Goal: Contribute content: Contribute content

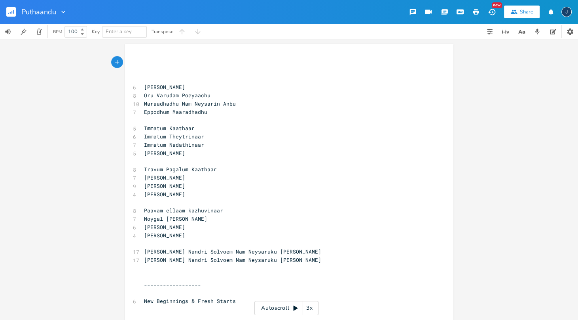
click at [206, 274] on pre "​" at bounding box center [285, 277] width 286 height 8
click at [207, 273] on pre "​" at bounding box center [285, 277] width 286 height 8
click at [197, 75] on pre "​" at bounding box center [285, 79] width 286 height 8
click at [114, 76] on icon "button" at bounding box center [117, 78] width 7 height 7
click at [77, 90] on div "xxxxxxxxxx ​ ​ ​ 6 Puthaandu Vandhaachu 8 Oru Varudam Poeyaachu 10 Maraadhadhu …" at bounding box center [289, 180] width 578 height 281
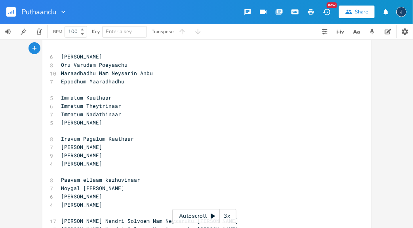
scroll to position [30, 0]
click at [125, 123] on pre "[PERSON_NAME]" at bounding box center [203, 123] width 286 height 8
click at [129, 97] on pre "Immatum Kaathaar" at bounding box center [203, 98] width 286 height 8
click at [133, 66] on pre "Oru Varudam Poeyaachu" at bounding box center [203, 65] width 286 height 8
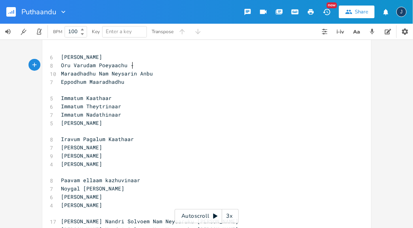
type textarea "-"
type textarea "- Aaanalum"
click at [123, 65] on span "Oru Varudam Poeyaachu - Aaanalum" at bounding box center [111, 65] width 101 height 7
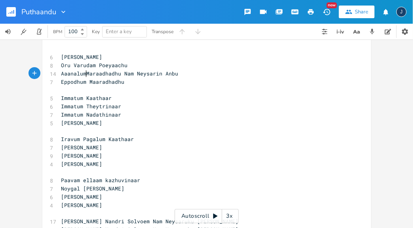
scroll to position [0, 2]
click at [121, 73] on span "Aaanalum Maraadhadhu Nam Neysarin Anbu" at bounding box center [121, 73] width 120 height 7
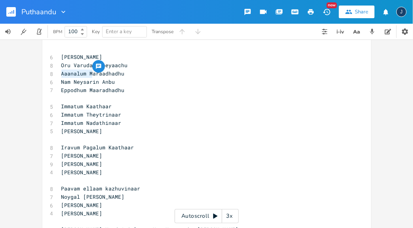
type textarea "Aaanalum"
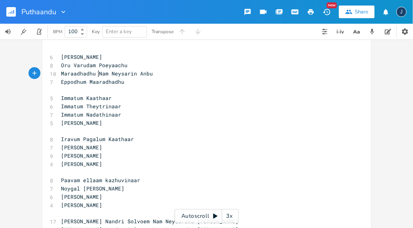
click at [85, 66] on span "Oru Varudam Poeyaachu" at bounding box center [94, 65] width 66 height 7
click at [85, 65] on span "Oru Varudam Poeyaachu" at bounding box center [94, 65] width 66 height 7
type textarea "Vaurs"
type textarea "rusham"
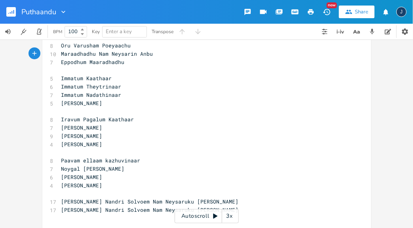
scroll to position [53, 0]
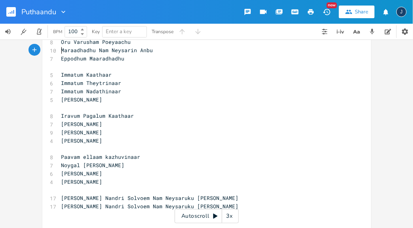
click at [114, 144] on pre "[PERSON_NAME]" at bounding box center [203, 141] width 286 height 8
click at [111, 150] on pre "​" at bounding box center [203, 149] width 286 height 8
click at [135, 115] on pre "Iravum Pagalum Kaathaar" at bounding box center [203, 116] width 286 height 8
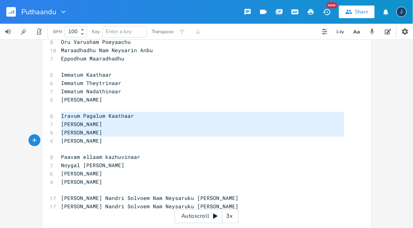
type textarea "Iravum Pagalum Kaathaar Thunai Nindru Thetrinaar Karam Pidithu Nadathinaar [PER…"
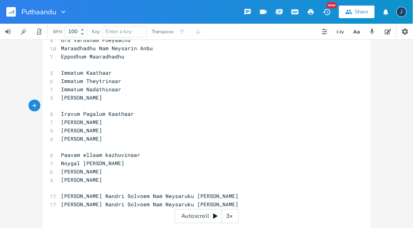
scroll to position [55, 0]
click at [107, 213] on pre "​" at bounding box center [203, 213] width 286 height 8
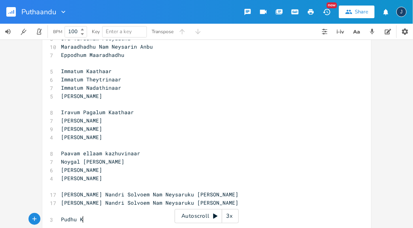
type textarea "Pudhu Kr"
click at [99, 64] on pre "​" at bounding box center [203, 63] width 286 height 8
click at [149, 153] on pre "Paavam ellaam kazhuvinaar" at bounding box center [203, 154] width 286 height 8
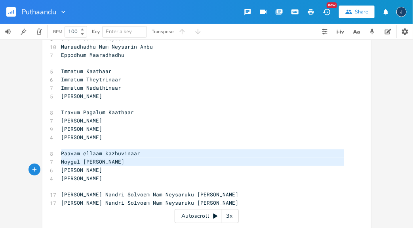
type textarea "Paavam ellaam kazhuvinaar Noygal [PERSON_NAME]"
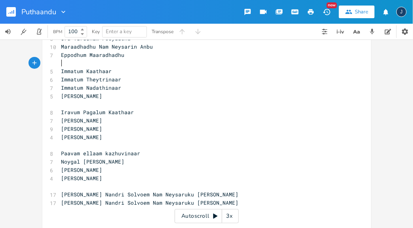
click at [144, 211] on pre "​" at bounding box center [203, 211] width 286 height 8
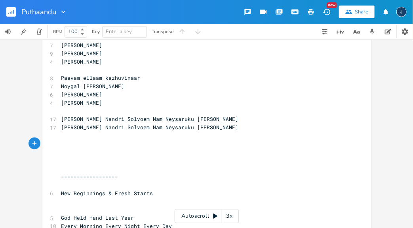
scroll to position [134, 0]
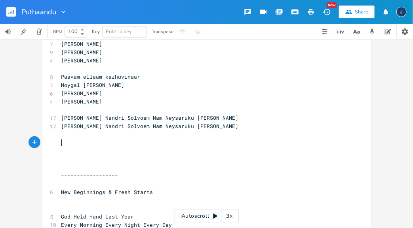
click at [125, 144] on pre "​" at bounding box center [203, 143] width 286 height 8
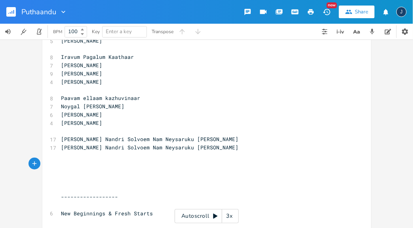
scroll to position [114, 0]
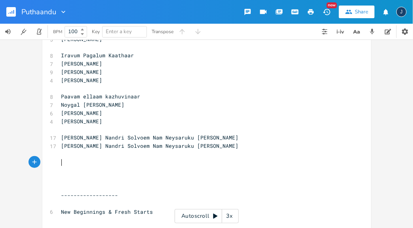
click at [97, 164] on pre "​" at bounding box center [203, 163] width 286 height 8
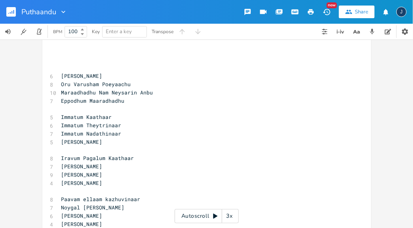
scroll to position [11, 0]
click at [101, 150] on pre "​" at bounding box center [203, 150] width 286 height 8
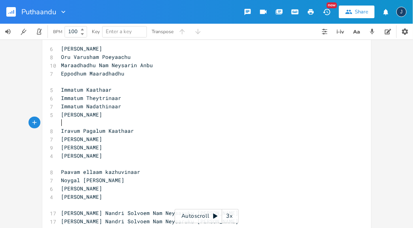
scroll to position [39, 0]
click at [101, 165] on pre "​" at bounding box center [203, 164] width 286 height 8
click at [121, 164] on pre "​" at bounding box center [203, 164] width 286 height 8
click at [140, 171] on pre "Paavam ellaam kazhuvinaar" at bounding box center [203, 172] width 286 height 8
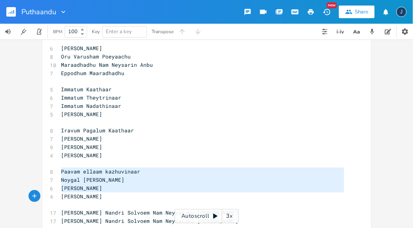
type textarea "Paavam ellaam kazhuvinaar Noygal ellaam mattrinar [PERSON_NAME]"
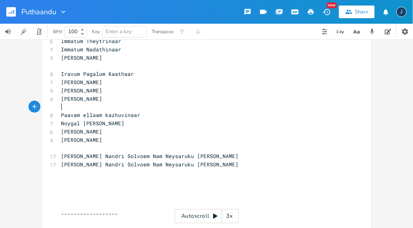
scroll to position [129, 0]
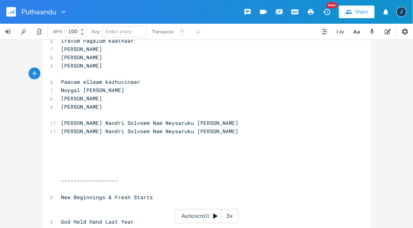
click at [110, 154] on pre "​" at bounding box center [203, 156] width 286 height 8
type textarea "Abhishegam Thanddh"
type textarea "haar"
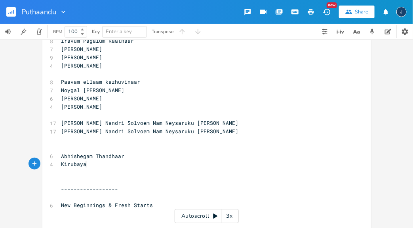
type textarea "Kirubayai"
type textarea "y"
type textarea "i Thand"
type textarea "andhaar"
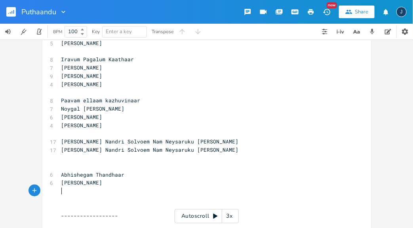
scroll to position [112, 0]
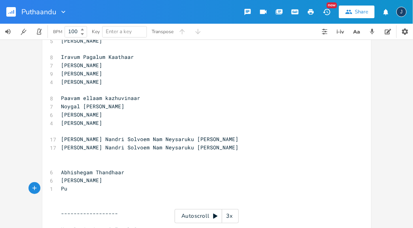
type textarea "Put"
type textarea "dhui"
type textarea "iya [PERSON_NAME]"
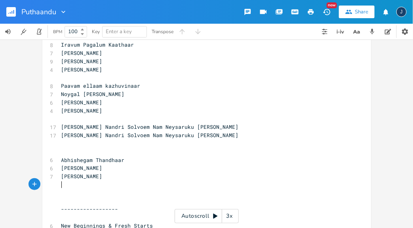
scroll to position [125, 0]
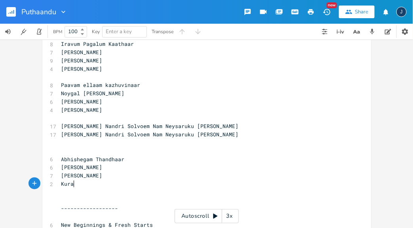
type textarea "[PERSON_NAME]"
type textarea "a"
type textarea "ivil"
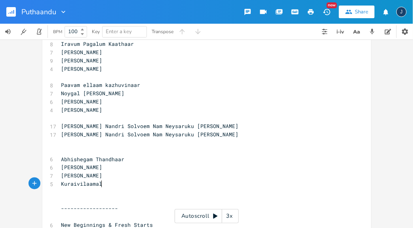
scroll to position [0, 15]
type textarea "[PERSON_NAME]"
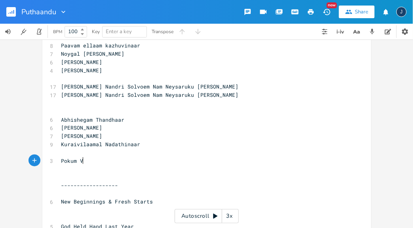
scroll to position [0, 25]
type textarea "[PERSON_NAME]"
type textarea "Aseervaadham"
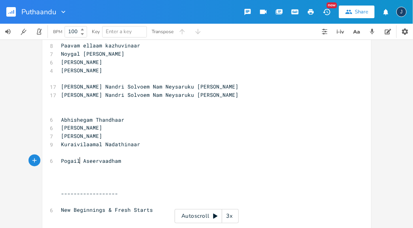
type textarea "gailur"
type textarea "m"
type textarea "Varugaiyu"
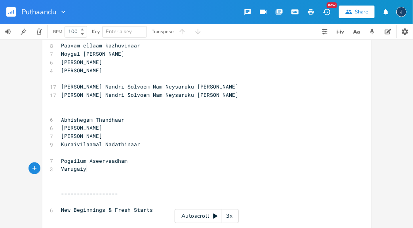
scroll to position [0, 23]
type textarea "yulm Aseervadham Thandahar"
type textarea "haar"
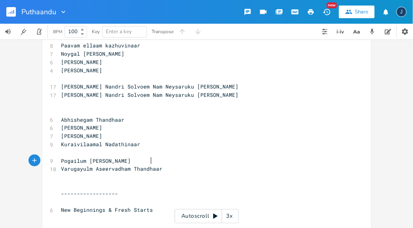
type textarea "Thandhar"
click at [104, 161] on span "Pogailum [PERSON_NAME]" at bounding box center [96, 160] width 70 height 7
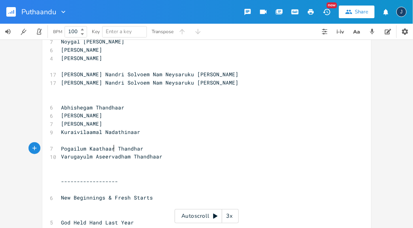
scroll to position [177, 0]
type textarea "Thandhar"
type textarea "Aseervadham"
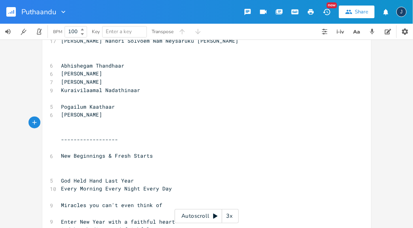
scroll to position [220, 0]
